Goal: Information Seeking & Learning: Learn about a topic

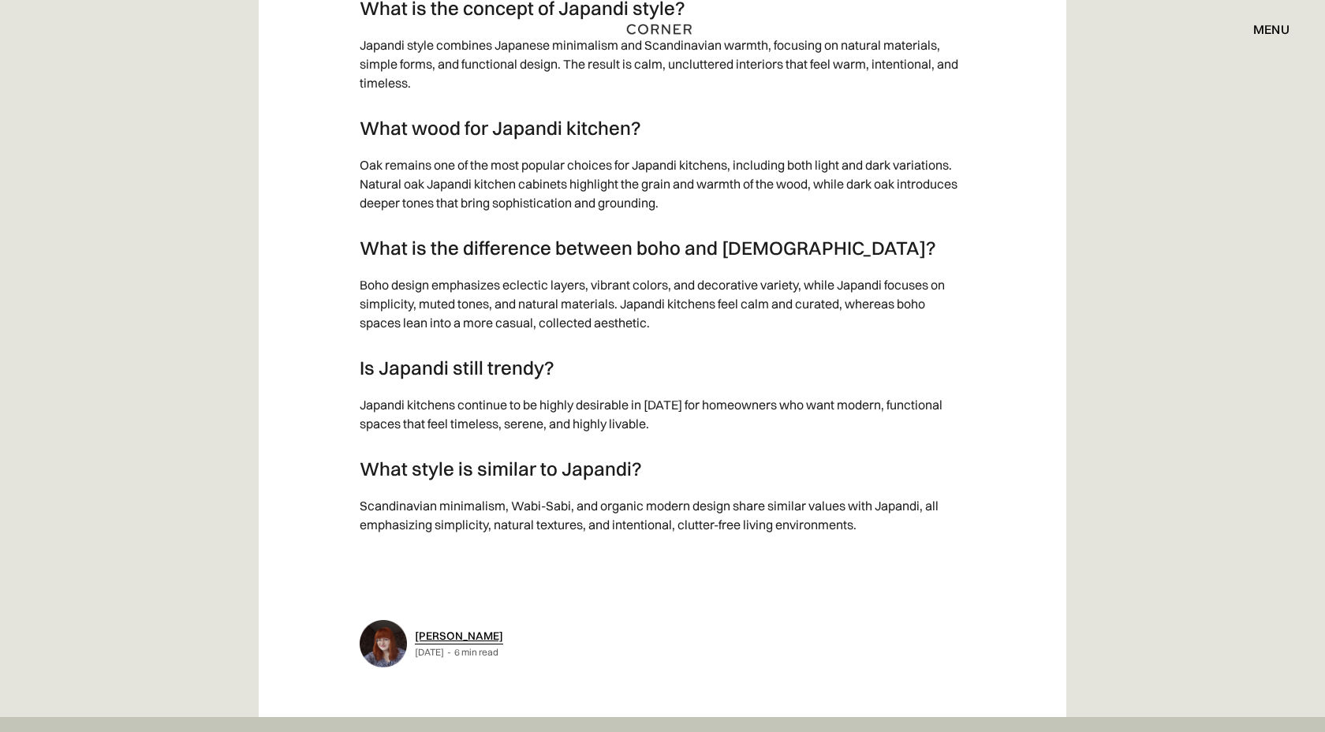
scroll to position [8055, 0]
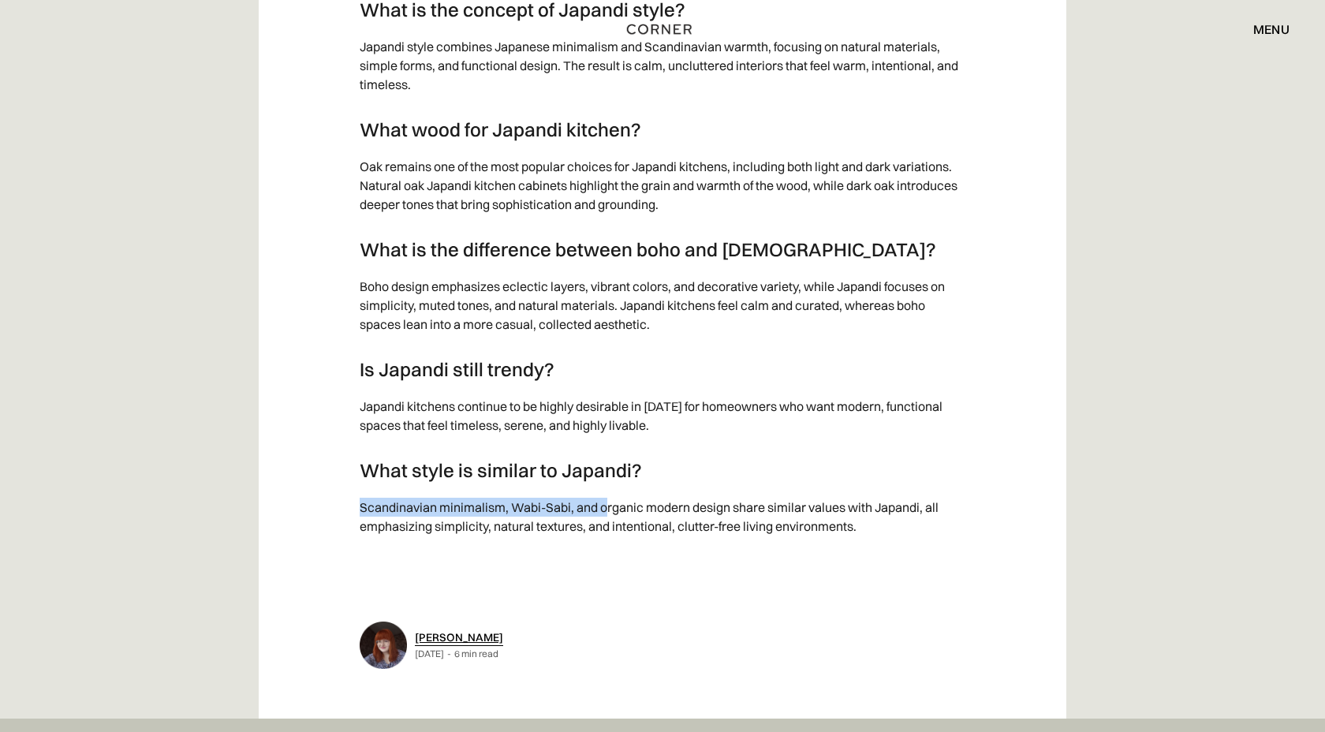
drag, startPoint x: 353, startPoint y: 92, endPoint x: 606, endPoint y: 91, distance: 253.1
click at [502, 490] on p "Scandinavian minimalism, Wabi-Sabi, and organic modern design share similar val…" at bounding box center [663, 517] width 606 height 54
drag, startPoint x: 509, startPoint y: 91, endPoint x: 734, endPoint y: 98, distance: 224.8
click at [734, 490] on p "Scandinavian minimalism, Wabi-Sabi, and organic modern design share similar val…" at bounding box center [663, 517] width 606 height 54
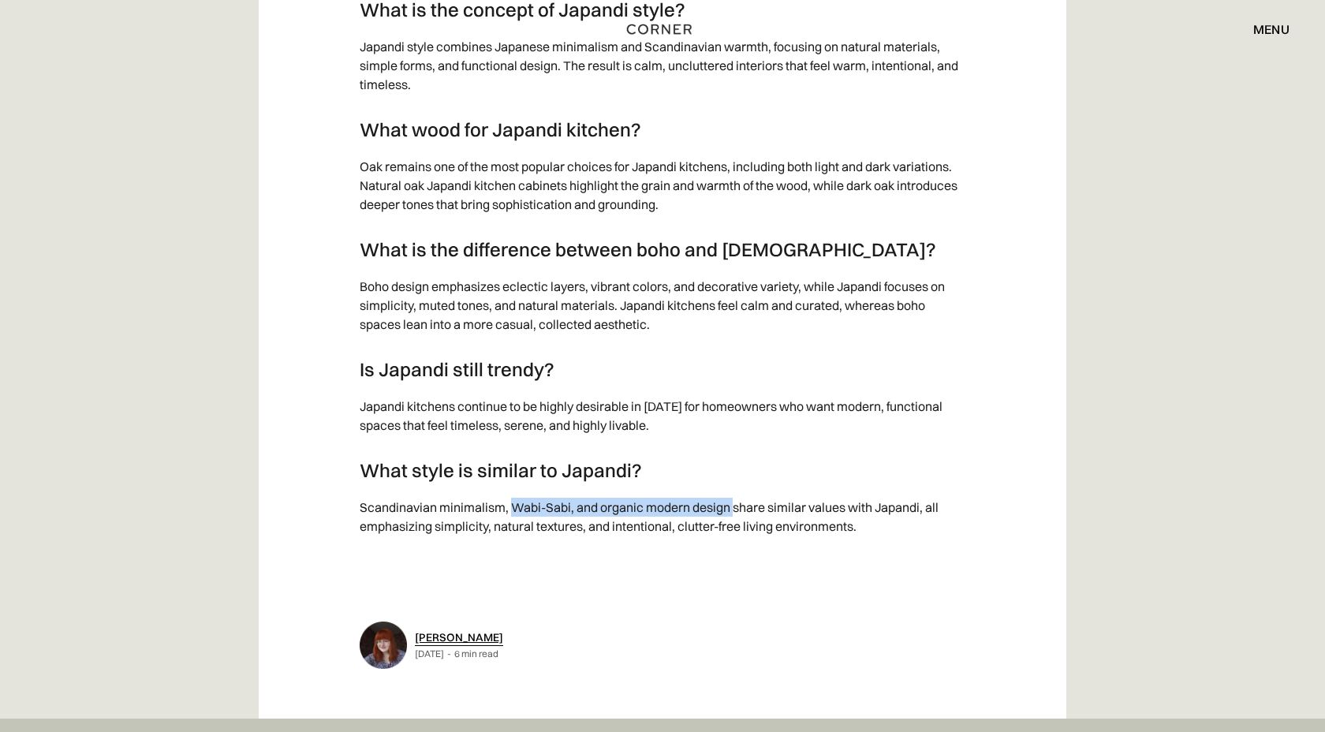
copy p "Wabi-Sabi, and organic modern design"
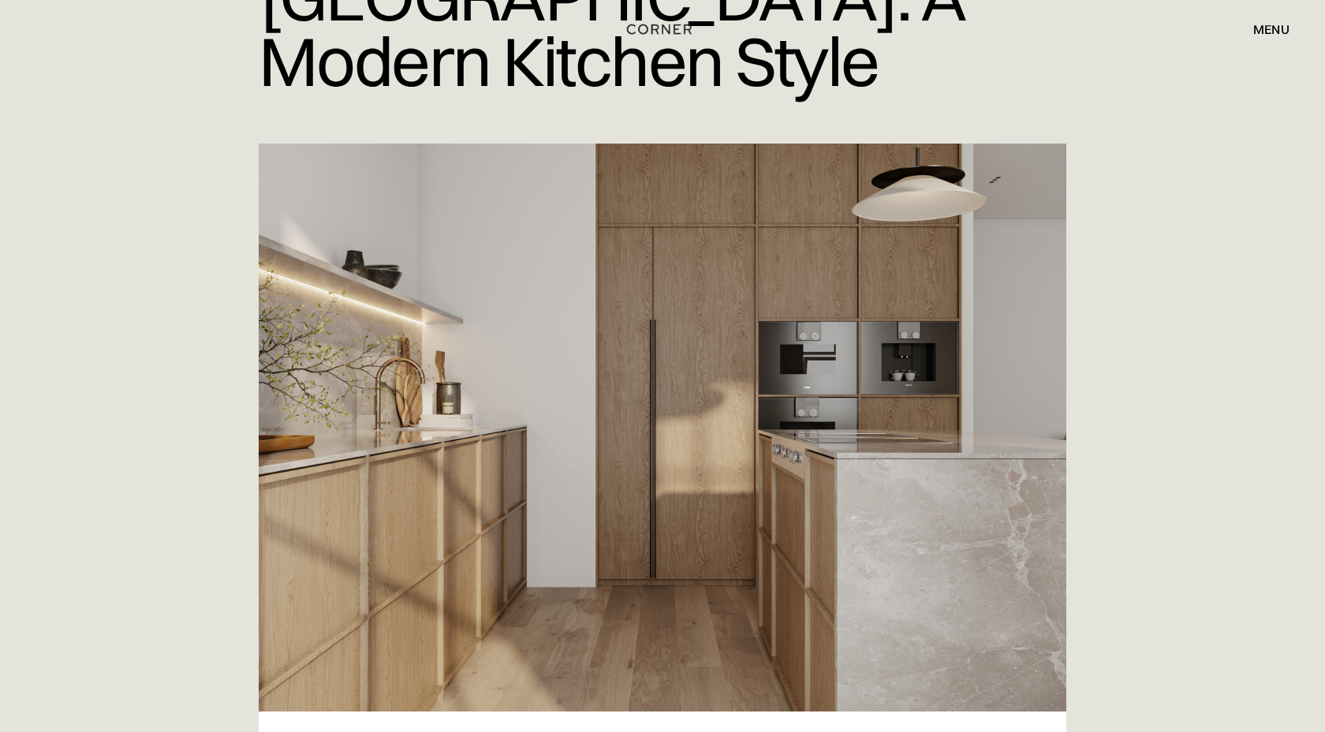
scroll to position [257, 0]
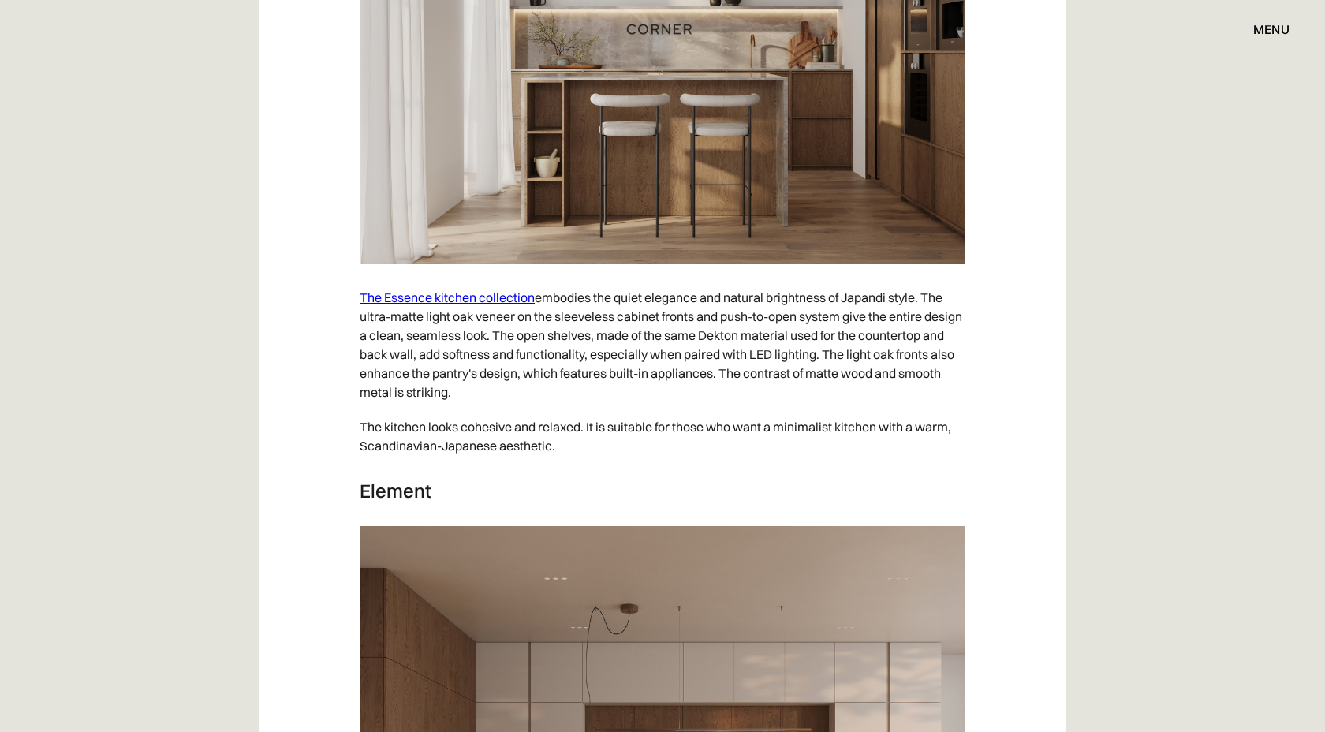
scroll to position [8032, 0]
